Goal: Transaction & Acquisition: Purchase product/service

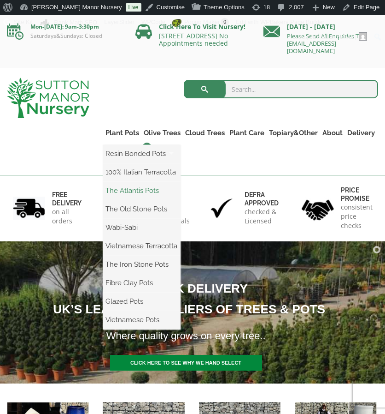
click at [139, 193] on link "The Atlantis Pots" at bounding box center [141, 190] width 77 height 14
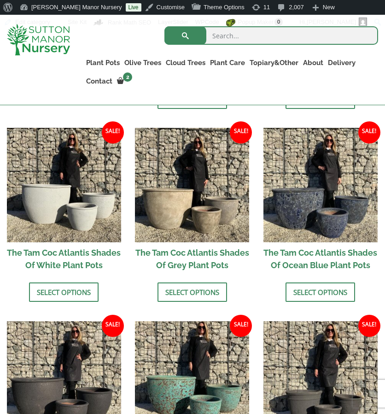
scroll to position [553, 0]
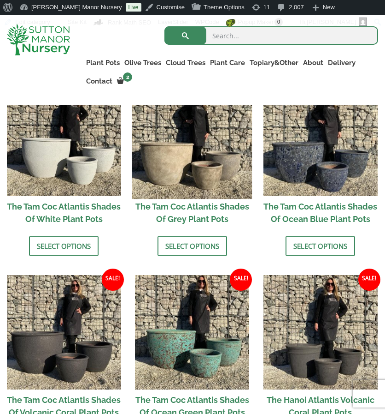
click at [168, 178] on img at bounding box center [192, 139] width 120 height 120
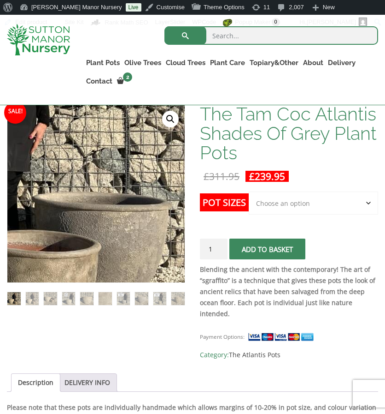
scroll to position [166, 0]
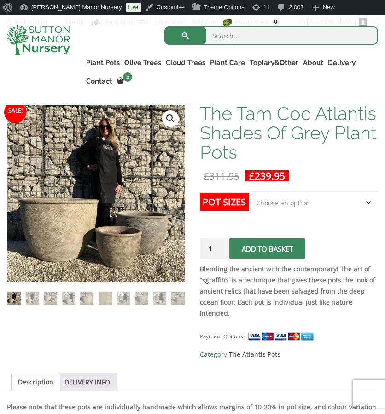
click at [277, 201] on select "Choose an option 3rd to Largest Pot In The Picture" at bounding box center [314, 202] width 130 height 23
click at [305, 210] on select "Choose an option 3rd to Largest Pot In The Picture" at bounding box center [314, 202] width 130 height 23
select select "3rd to Largest Pot In The Picture"
click at [249, 191] on select "Choose an option 3rd to Largest Pot In The Picture" at bounding box center [314, 202] width 130 height 23
